Goal: Information Seeking & Learning: Understand process/instructions

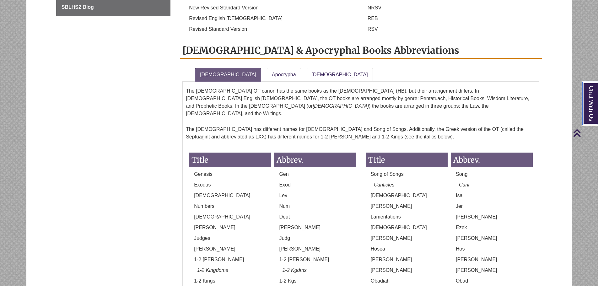
scroll to position [443, 0]
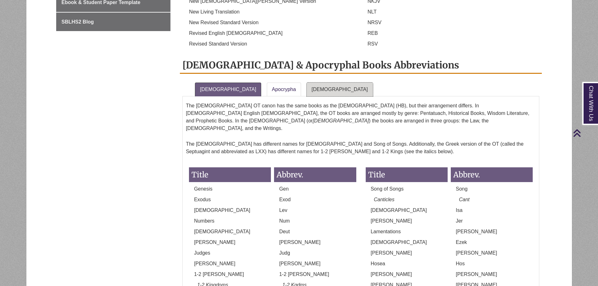
click at [309, 83] on link "New Testament" at bounding box center [340, 90] width 66 height 14
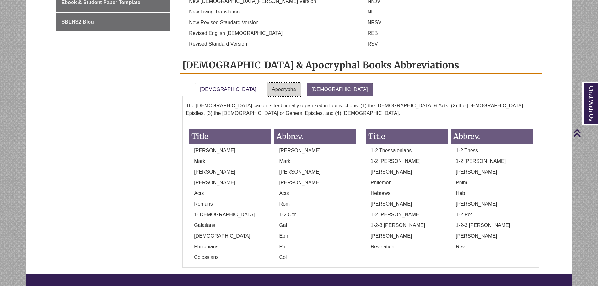
click at [267, 83] on link "Apocrypha" at bounding box center [284, 90] width 34 height 14
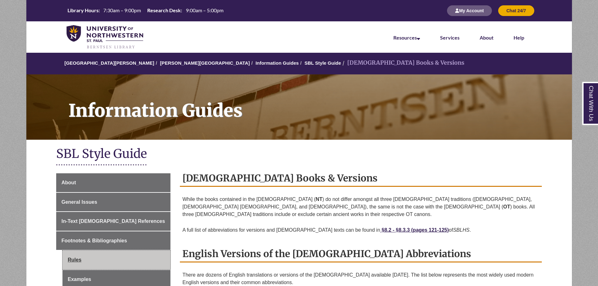
scroll to position [52, 0]
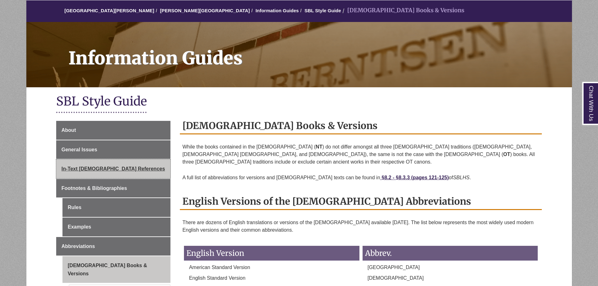
click at [86, 168] on span "In-Text [DEMOGRAPHIC_DATA] References" at bounding box center [113, 168] width 104 height 5
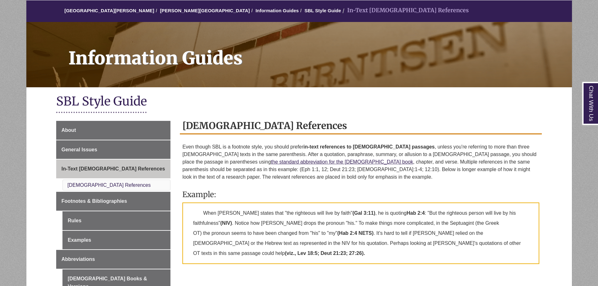
scroll to position [104, 0]
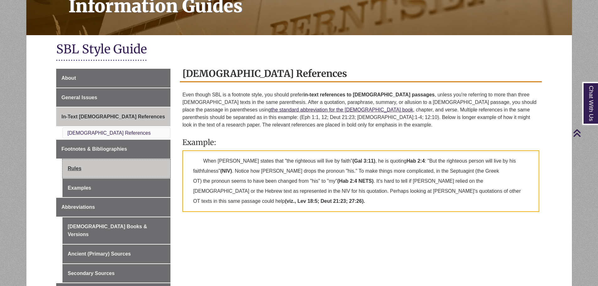
click at [75, 170] on link "Rules" at bounding box center [116, 168] width 108 height 19
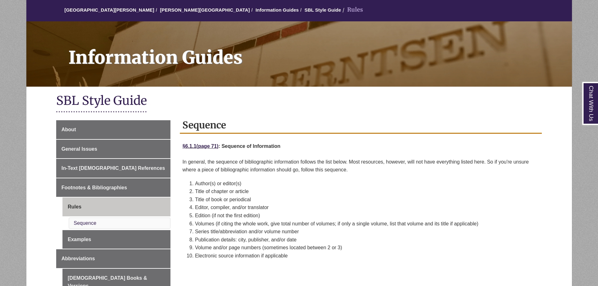
scroll to position [104, 0]
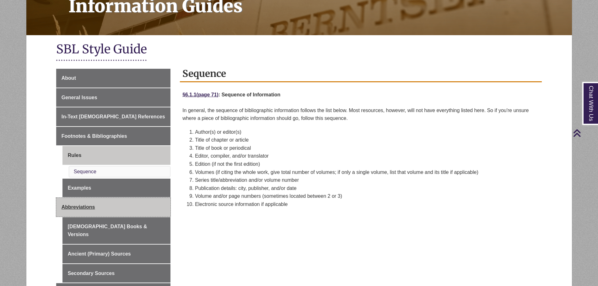
click at [89, 208] on span "Abbreviations" at bounding box center [78, 206] width 34 height 5
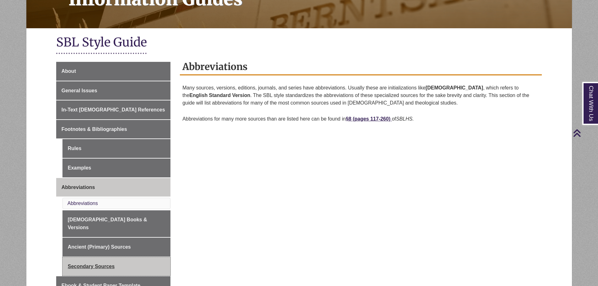
scroll to position [104, 0]
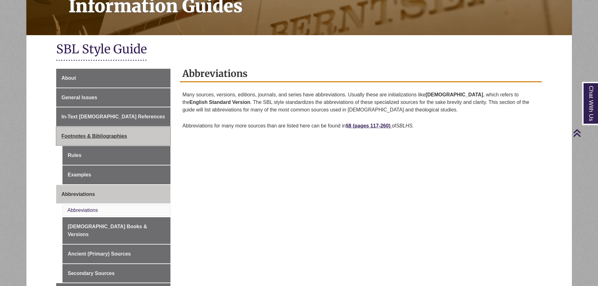
click at [94, 135] on span "Footnotes & Bibliographies" at bounding box center [94, 135] width 66 height 5
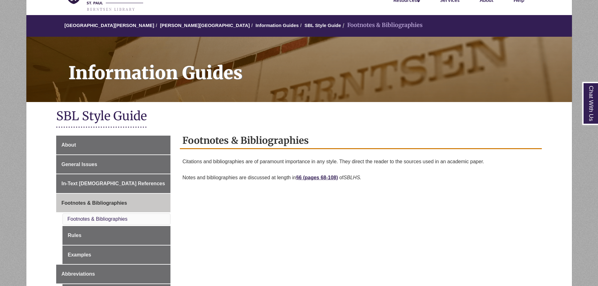
scroll to position [52, 0]
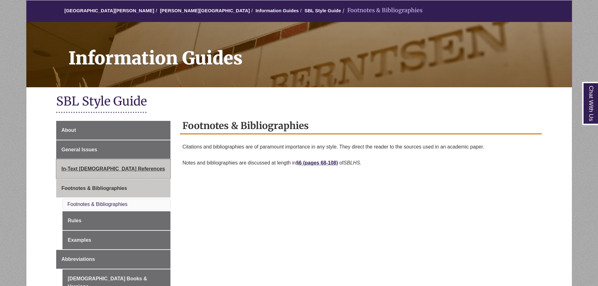
click at [85, 171] on span "In-Text [DEMOGRAPHIC_DATA] References" at bounding box center [113, 168] width 104 height 5
